Goal: Task Accomplishment & Management: Understand process/instructions

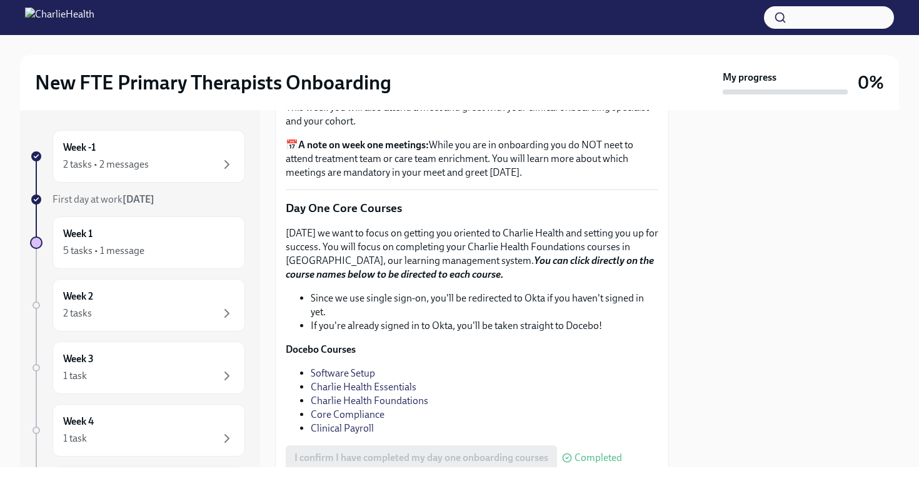
scroll to position [1716, 0]
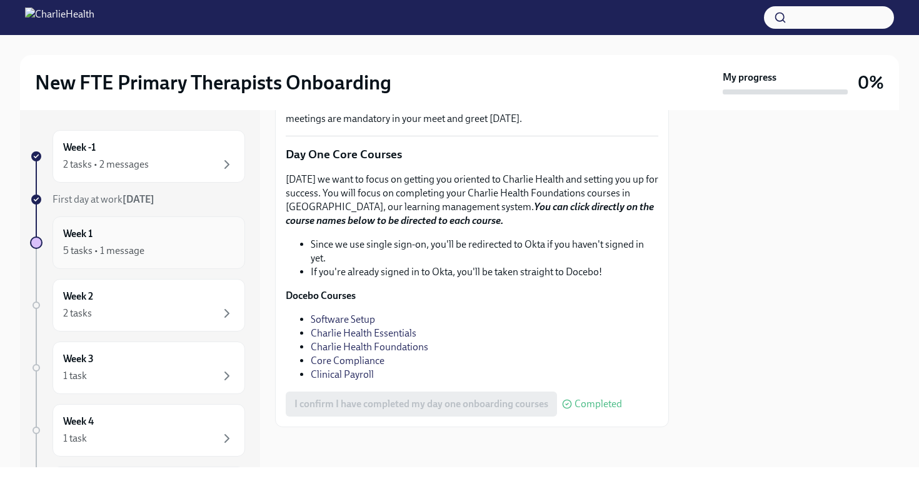
click at [152, 226] on div "Week 1 5 tasks • 1 message" at bounding box center [148, 242] width 192 height 52
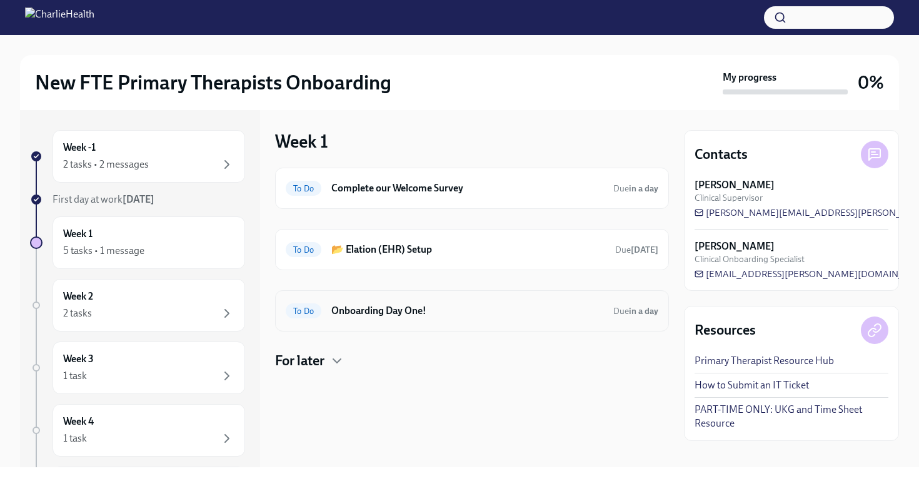
click at [438, 307] on h6 "Onboarding Day One!" at bounding box center [467, 311] width 272 height 14
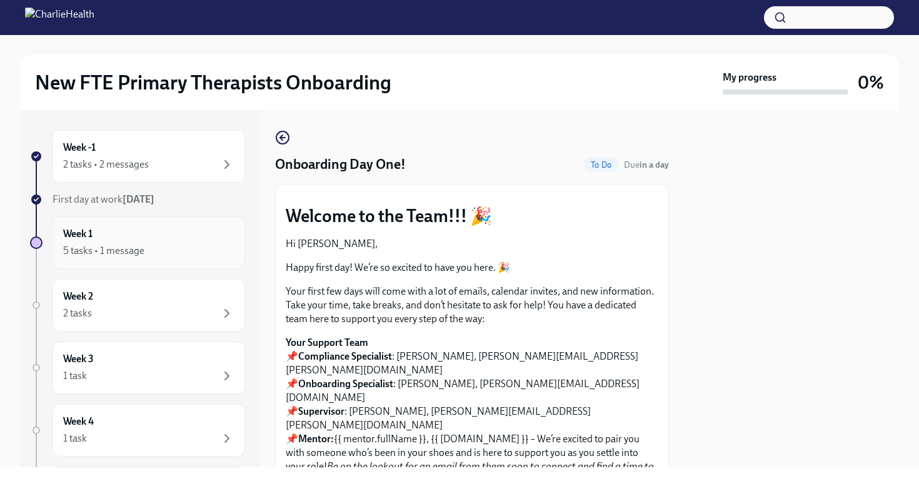
click at [186, 253] on div "5 tasks • 1 message" at bounding box center [148, 250] width 171 height 15
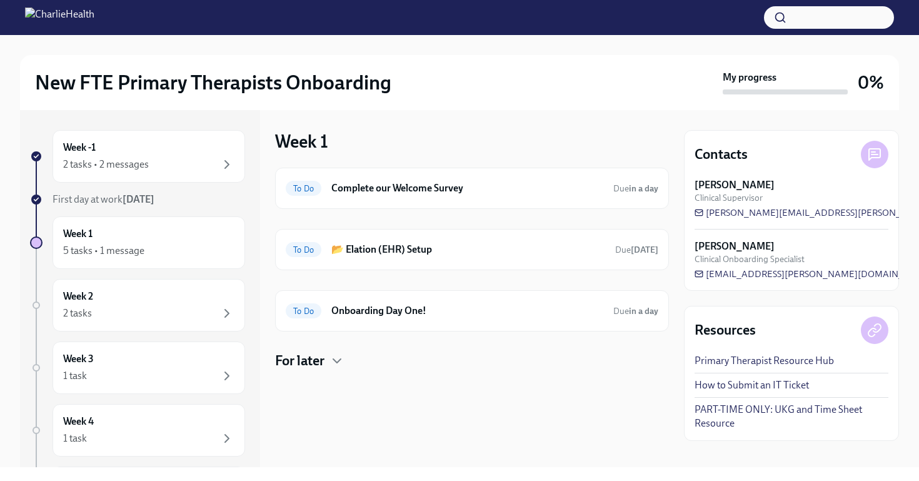
click at [323, 367] on h4 "For later" at bounding box center [299, 360] width 49 height 19
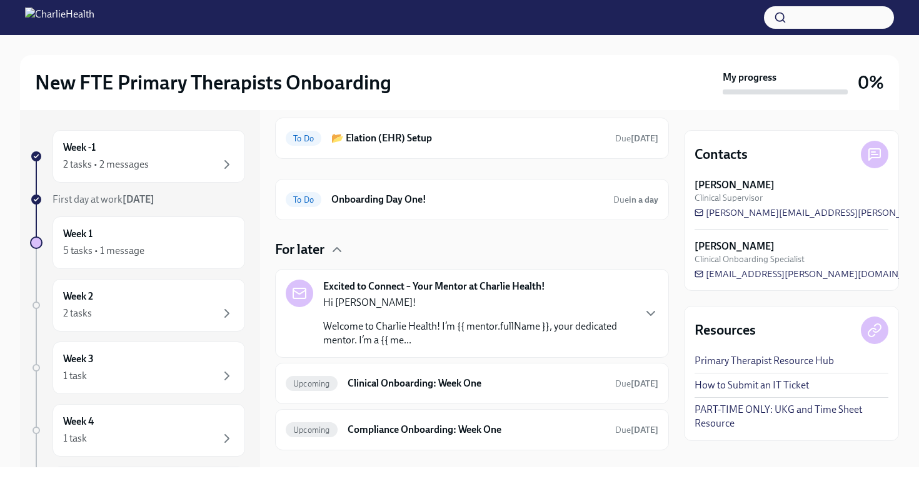
scroll to position [133, 0]
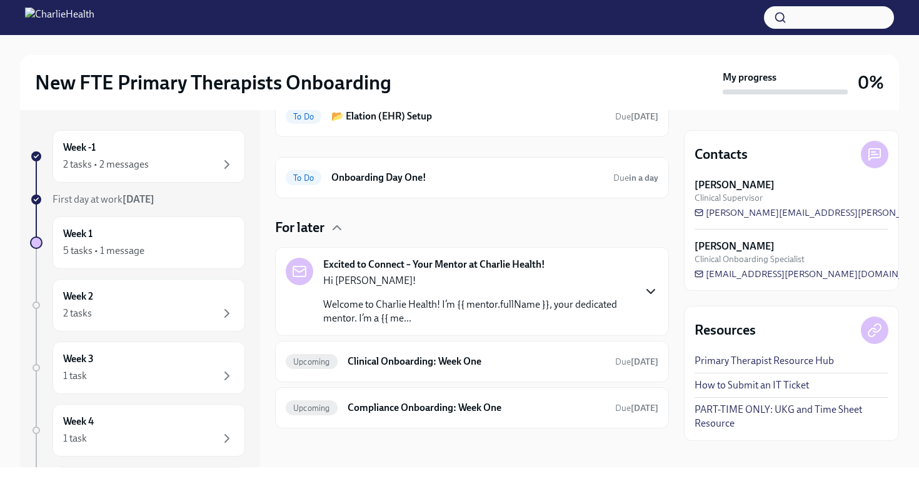
click at [653, 289] on icon "button" at bounding box center [650, 291] width 15 height 15
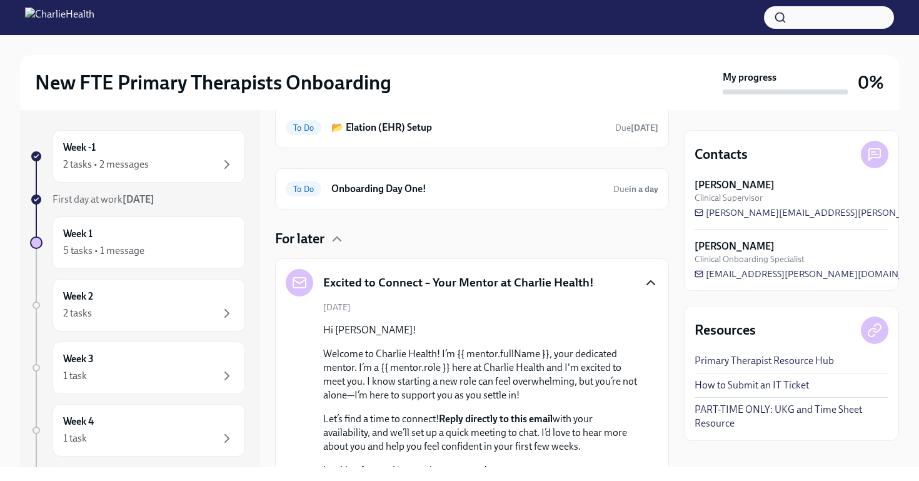
scroll to position [0, 0]
